Goal: Transaction & Acquisition: Purchase product/service

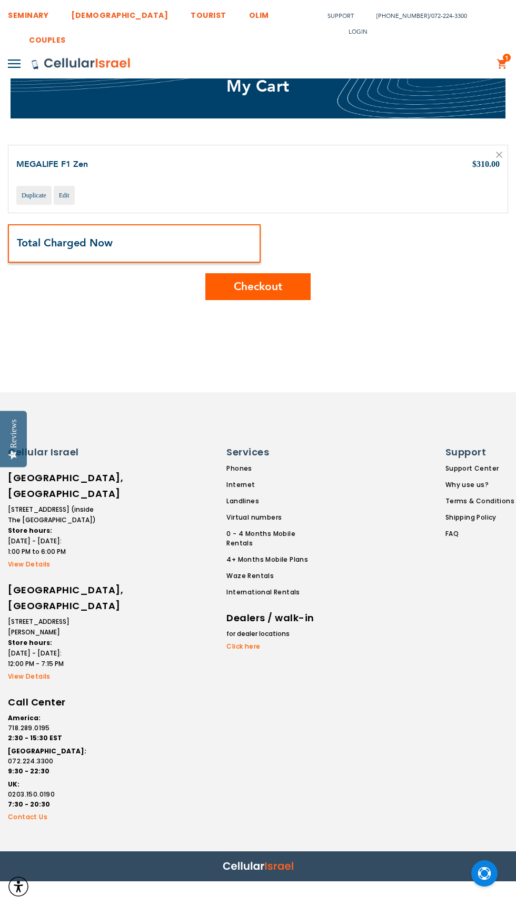
click at [276, 285] on span "Checkout" at bounding box center [258, 286] width 48 height 15
click at [278, 286] on span "Checkout" at bounding box center [258, 286] width 48 height 15
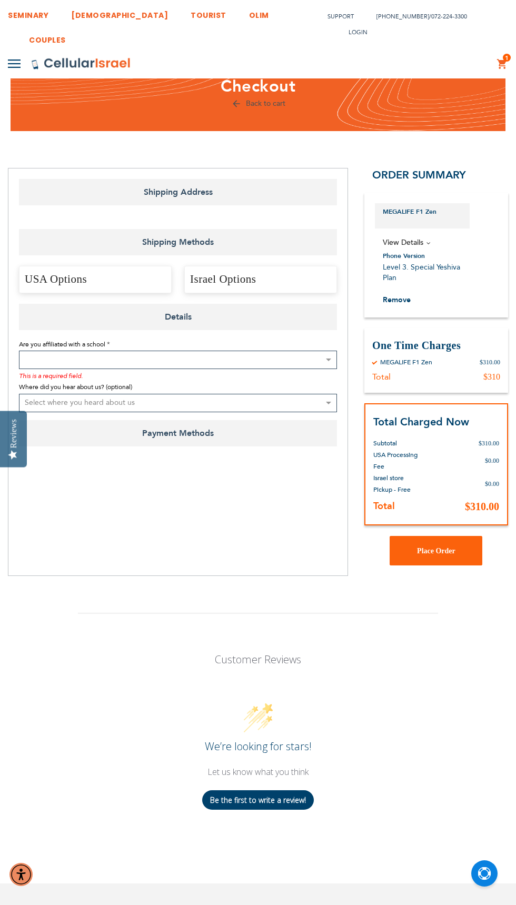
select select "US"
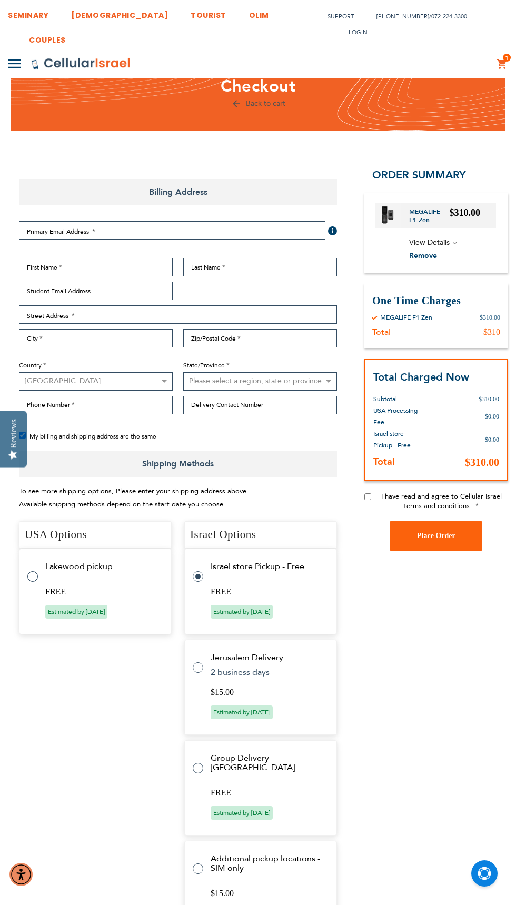
select select "US"
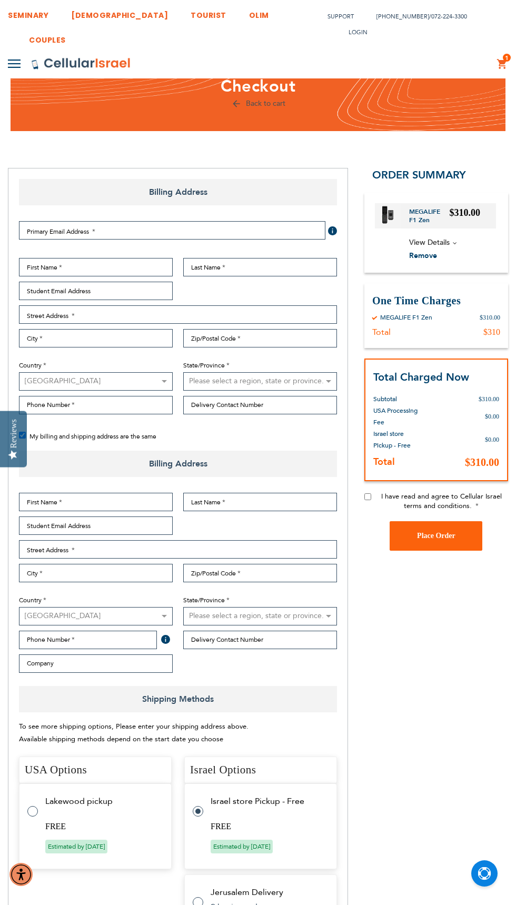
checkbox input "false"
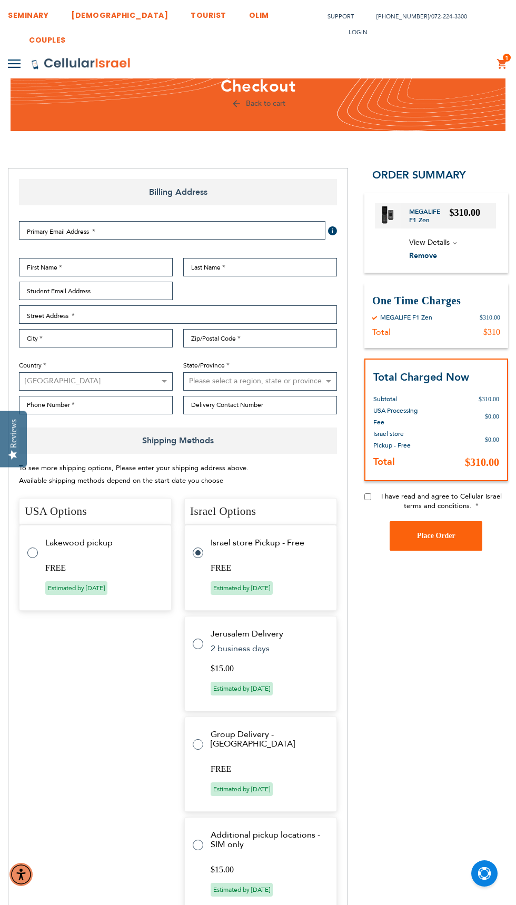
click at [129, 545] on td "Lakewood pickup" at bounding box center [101, 542] width 113 height 9
radio input "true"
radio input "false"
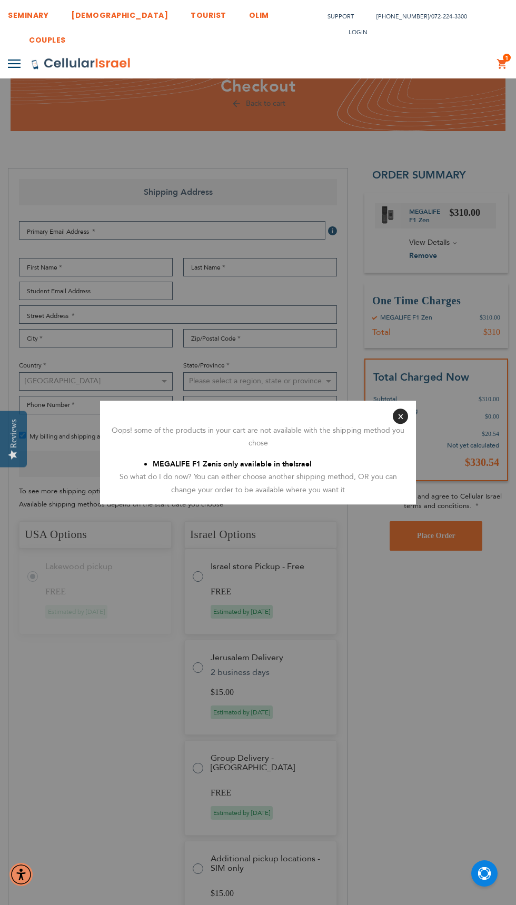
radio input "false"
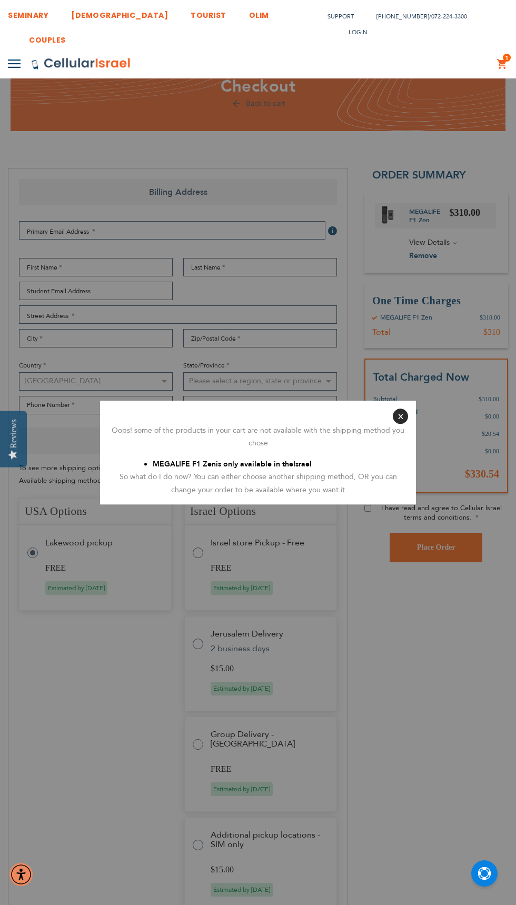
radio input "false"
